Goal: Information Seeking & Learning: Learn about a topic

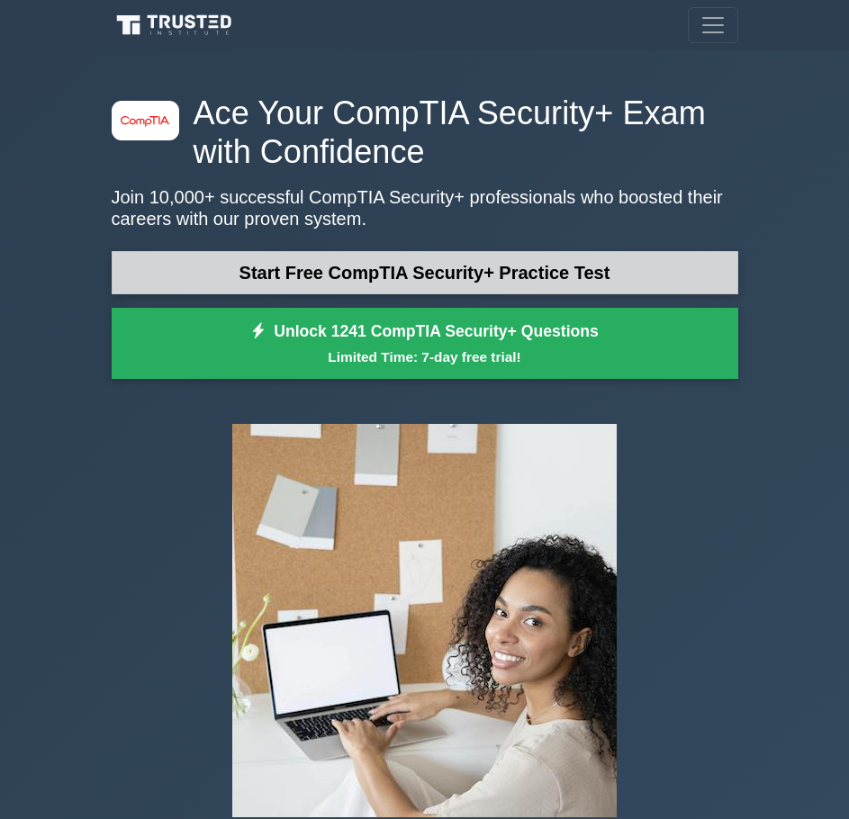
click at [432, 270] on link "Start Free CompTIA Security+ Practice Test" at bounding box center [425, 272] width 627 height 43
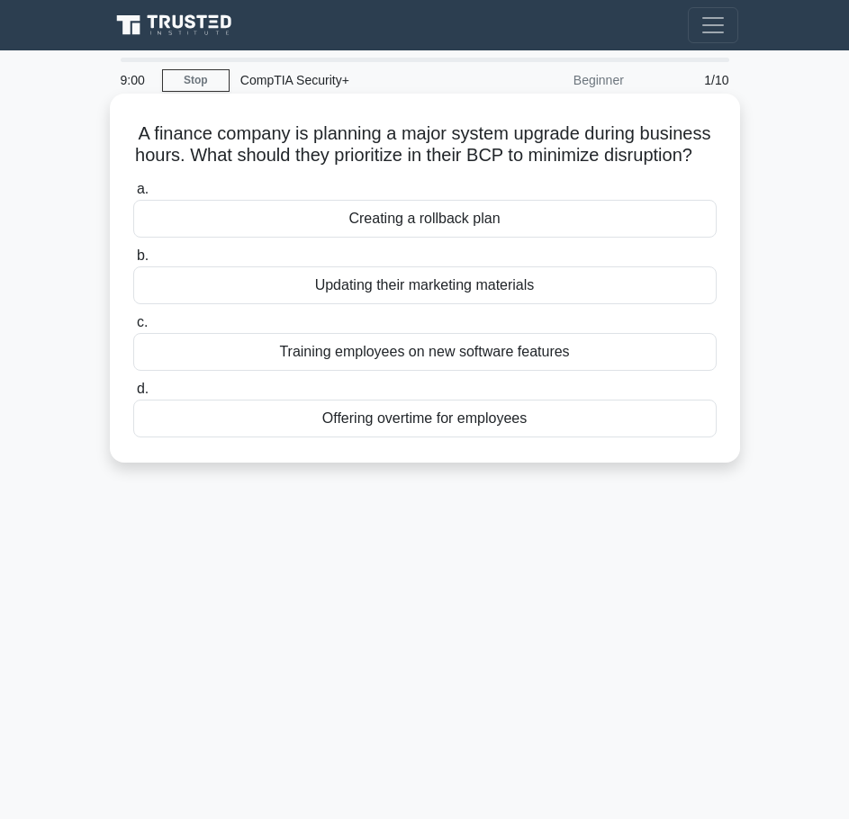
click at [487, 238] on div "Creating a rollback plan" at bounding box center [425, 219] width 584 height 38
click at [133, 195] on input "a. Creating a rollback plan" at bounding box center [133, 190] width 0 height 12
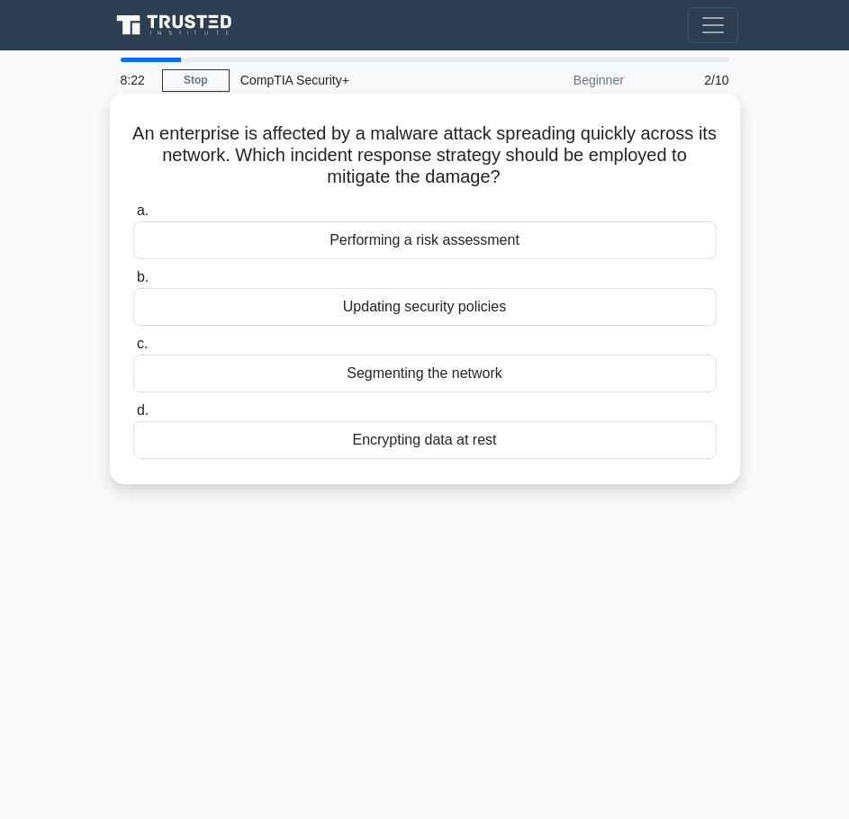
click at [548, 376] on div "Segmenting the network" at bounding box center [425, 374] width 584 height 38
click at [133, 350] on input "c. Segmenting the network" at bounding box center [133, 345] width 0 height 12
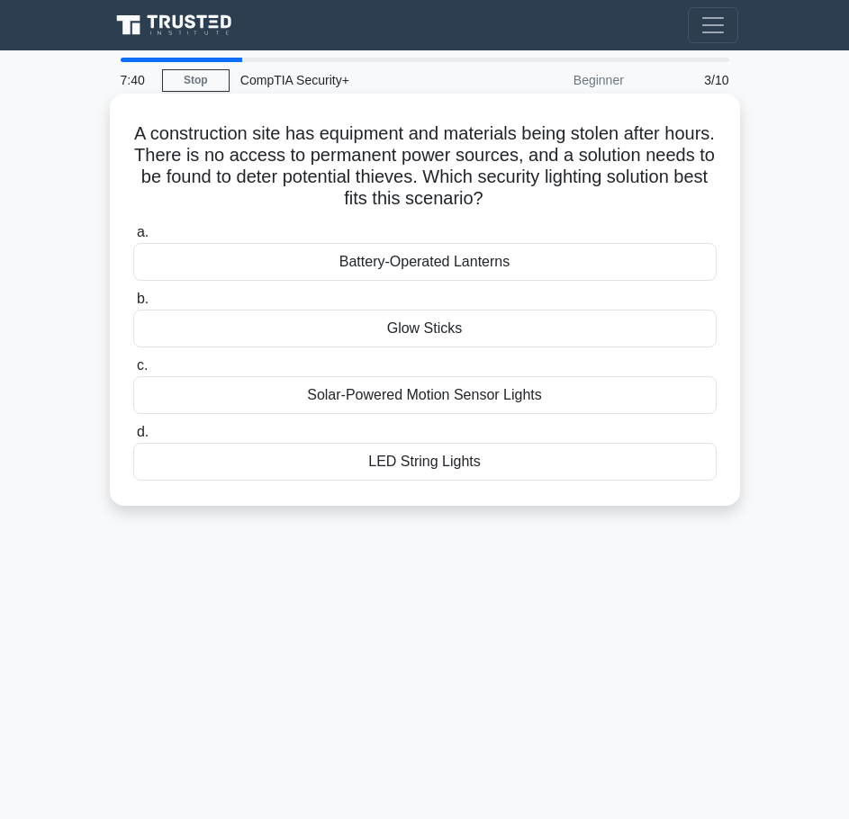
click at [532, 399] on div "Solar-Powered Motion Sensor Lights" at bounding box center [425, 395] width 584 height 38
click at [133, 372] on input "c. Solar-Powered Motion Sensor Lights" at bounding box center [133, 366] width 0 height 12
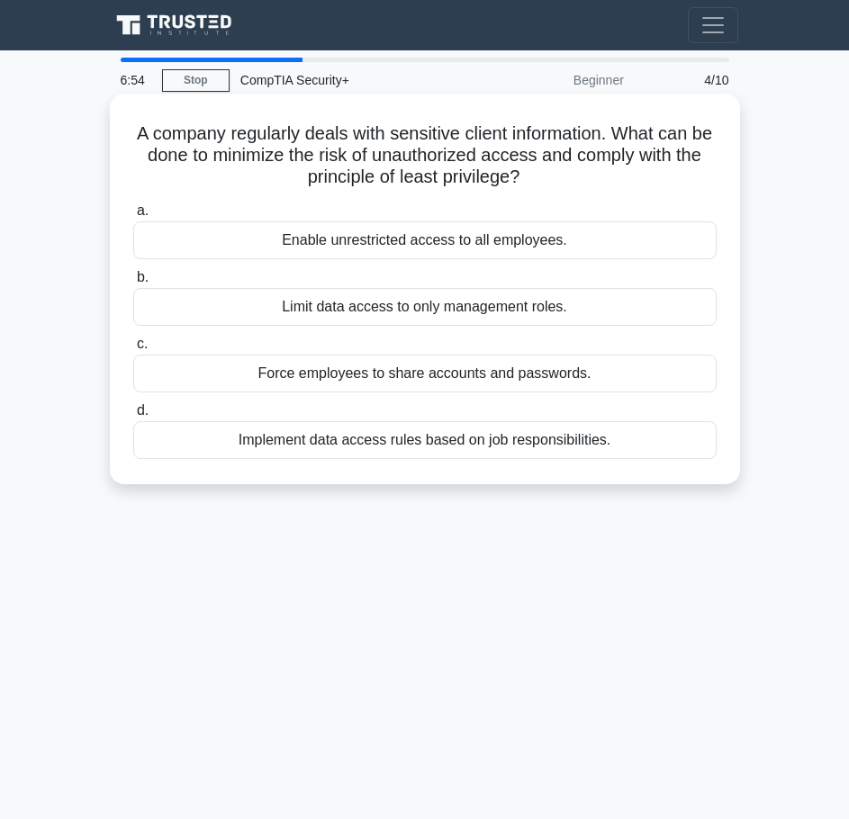
click at [476, 447] on div "Implement data access rules based on job responsibilities." at bounding box center [425, 440] width 584 height 38
click at [133, 417] on input "d. Implement data access rules based on job responsibilities." at bounding box center [133, 411] width 0 height 12
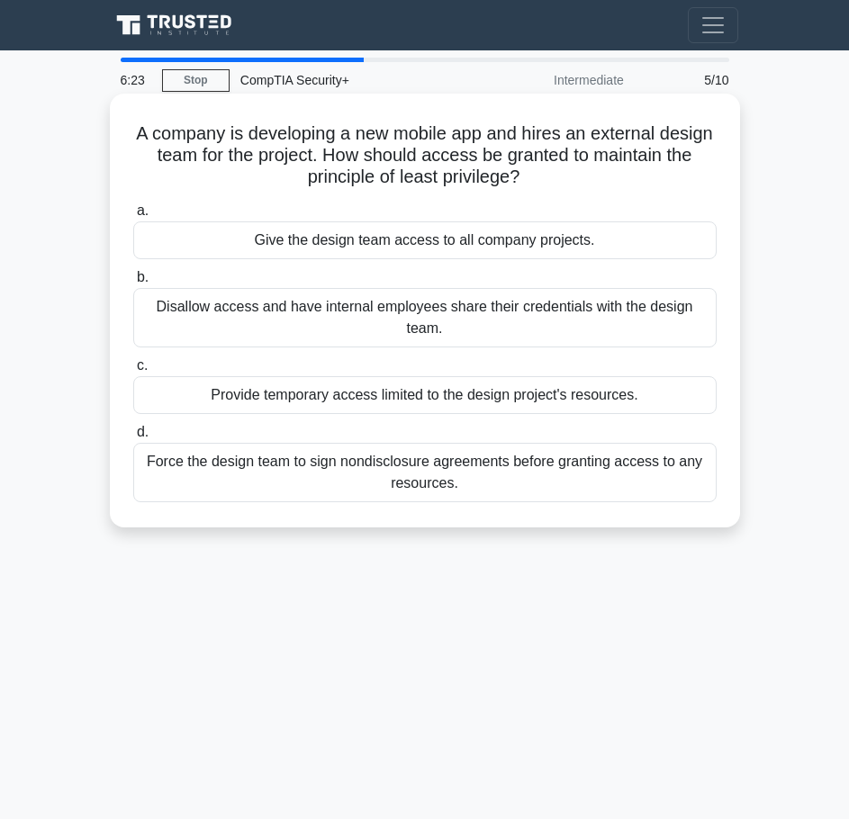
click at [641, 396] on div "Provide temporary access limited to the design project's resources." at bounding box center [425, 395] width 584 height 38
click at [133, 372] on input "c. Provide temporary access limited to the design project's resources." at bounding box center [133, 366] width 0 height 12
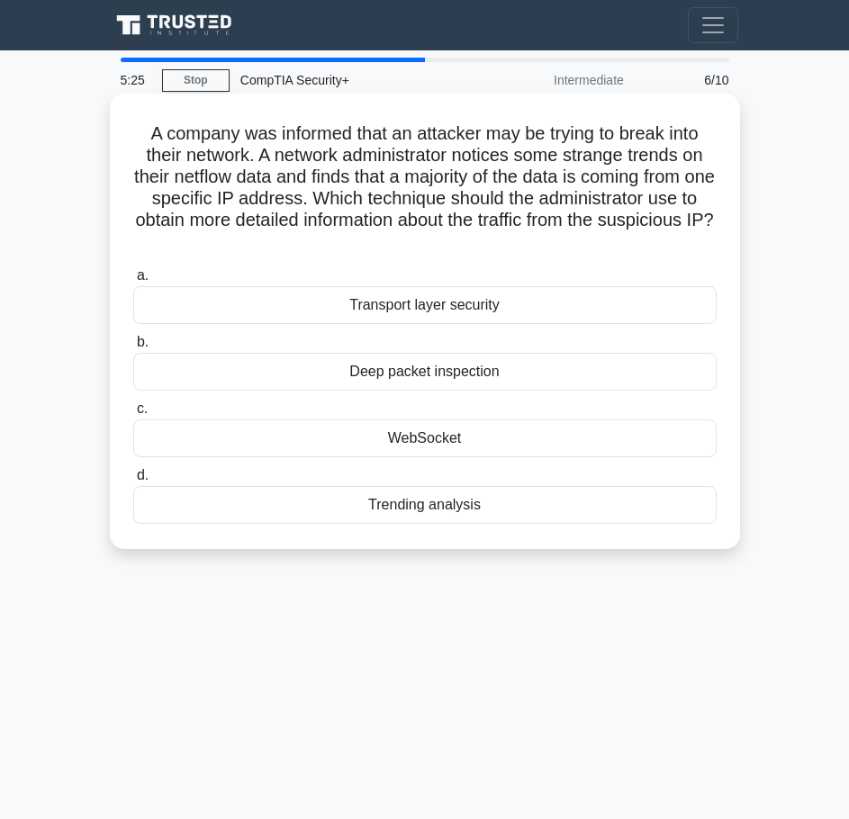
click at [557, 378] on div "Deep packet inspection" at bounding box center [425, 372] width 584 height 38
click at [133, 349] on input "b. Deep packet inspection" at bounding box center [133, 343] width 0 height 12
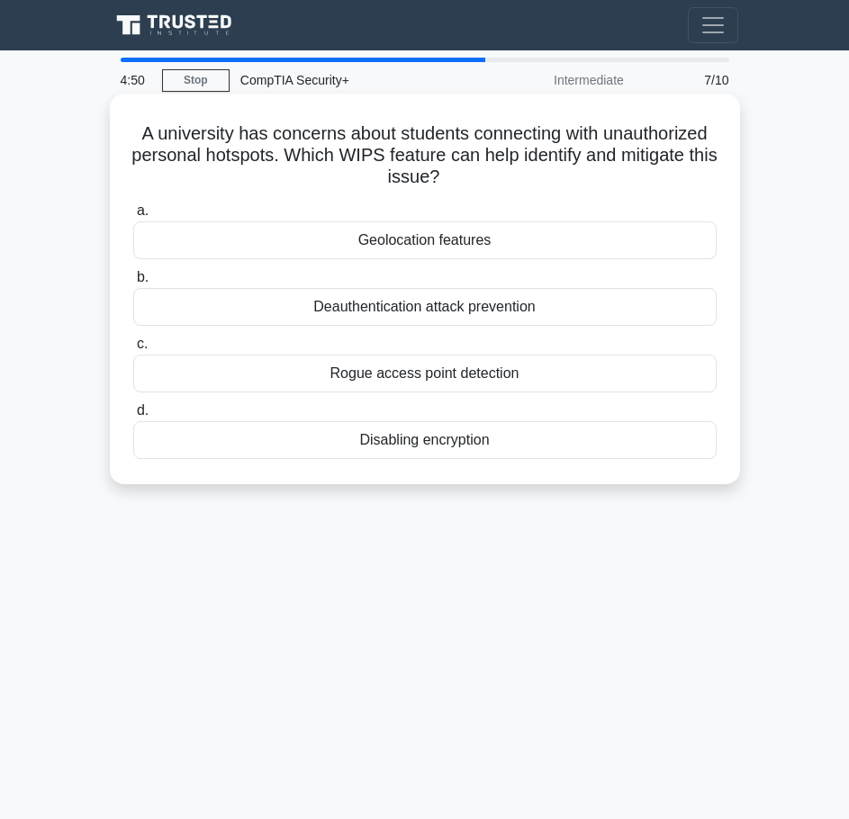
click at [454, 379] on div "Rogue access point detection" at bounding box center [425, 374] width 584 height 38
click at [133, 350] on input "c. Rogue access point detection" at bounding box center [133, 345] width 0 height 12
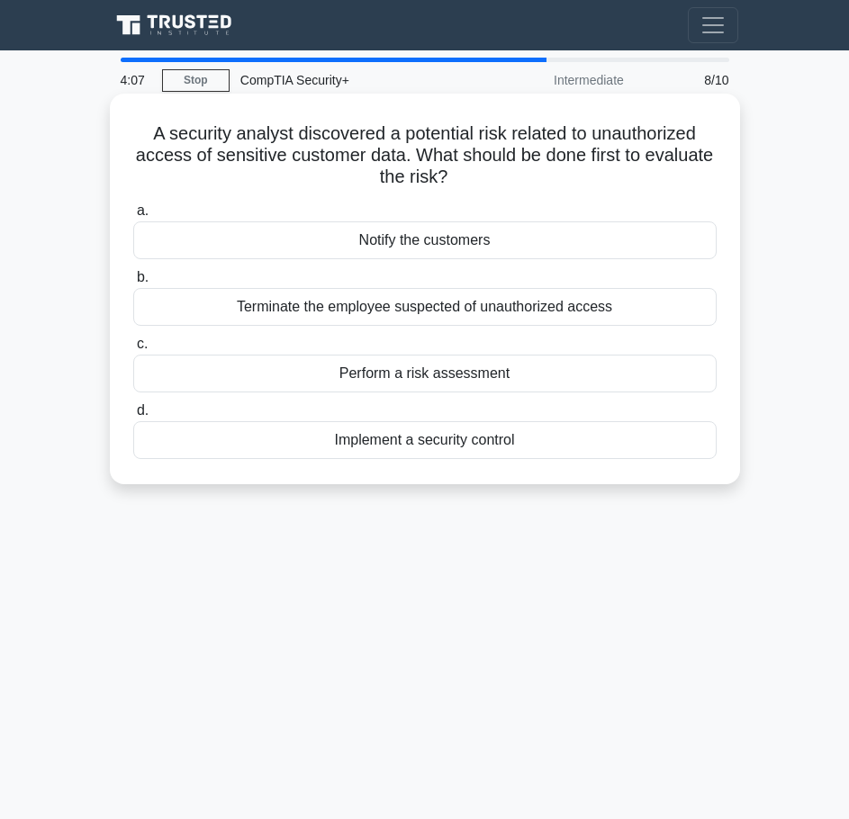
click at [542, 373] on div "Perform a risk assessment" at bounding box center [425, 374] width 584 height 38
click at [133, 350] on input "c. Perform a risk assessment" at bounding box center [133, 345] width 0 height 12
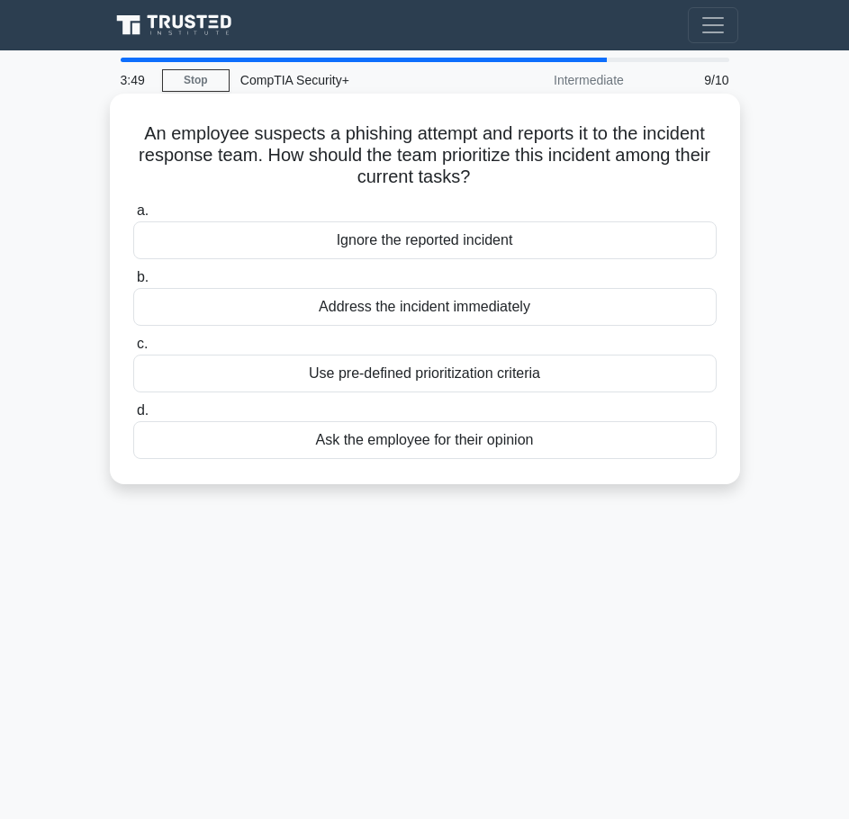
click at [595, 376] on div "Use pre-defined prioritization criteria" at bounding box center [425, 374] width 584 height 38
click at [133, 350] on input "c. Use pre-defined prioritization criteria" at bounding box center [133, 345] width 0 height 12
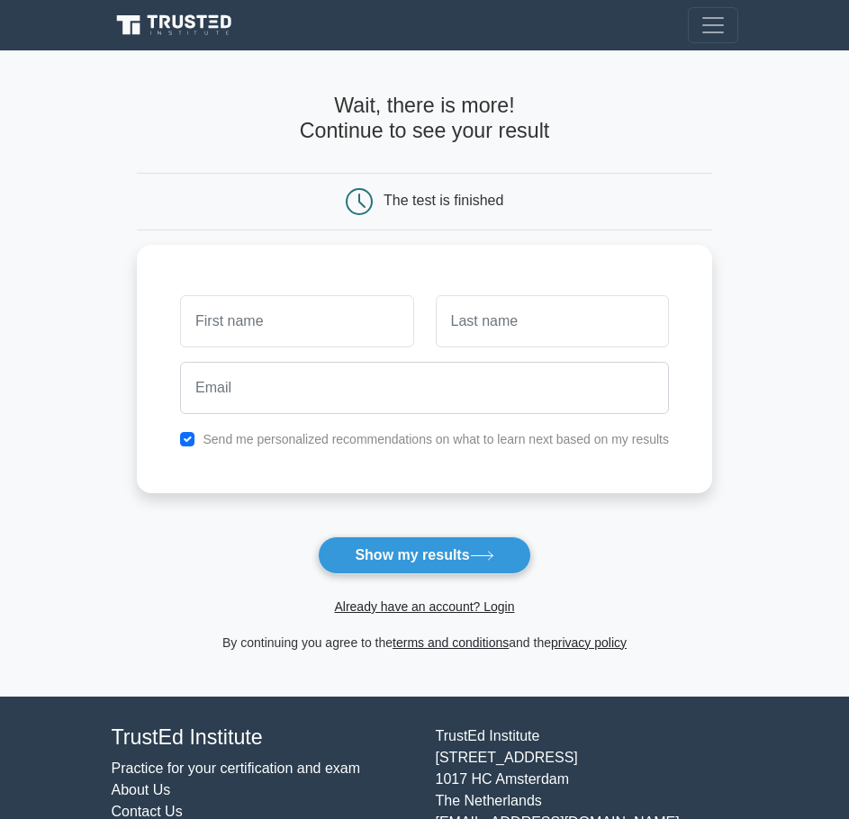
click at [611, 122] on h4 "Wait, there is more! Continue to see your result" at bounding box center [424, 119] width 575 height 50
click at [435, 200] on div "The test is finished" at bounding box center [444, 200] width 120 height 15
click at [638, 135] on h4 "Wait, there is more! Continue to see your result" at bounding box center [424, 119] width 575 height 50
